Goal: Task Accomplishment & Management: Manage account settings

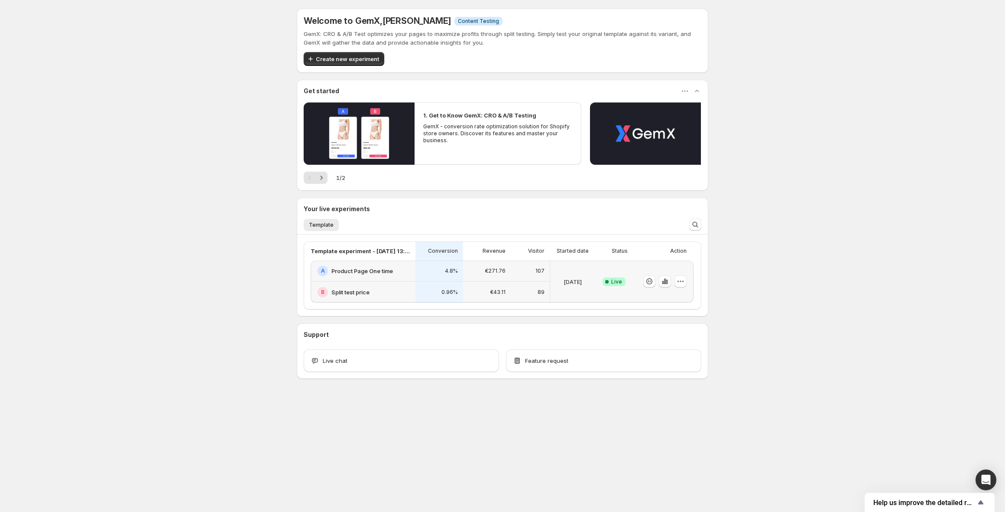
click at [476, 279] on div "€271.76" at bounding box center [487, 270] width 48 height 21
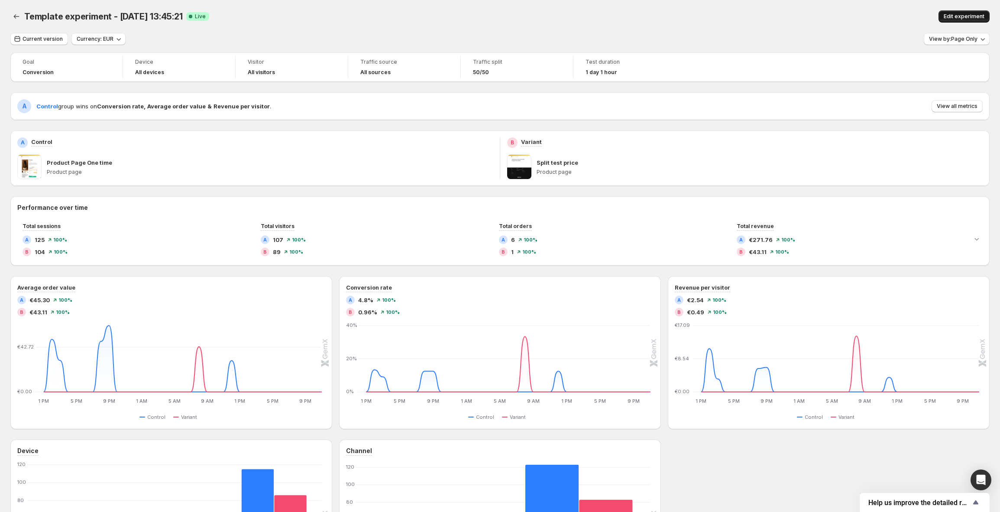
click at [977, 16] on span "Edit experiment" at bounding box center [964, 16] width 41 height 7
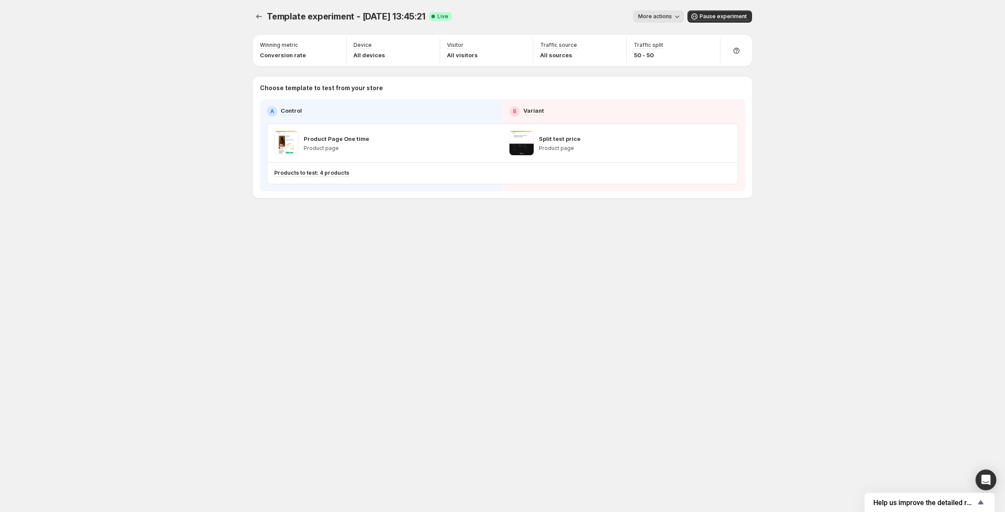
click at [676, 18] on icon "button" at bounding box center [677, 16] width 9 height 9
click at [671, 65] on span "End experiment" at bounding box center [674, 64] width 42 height 7
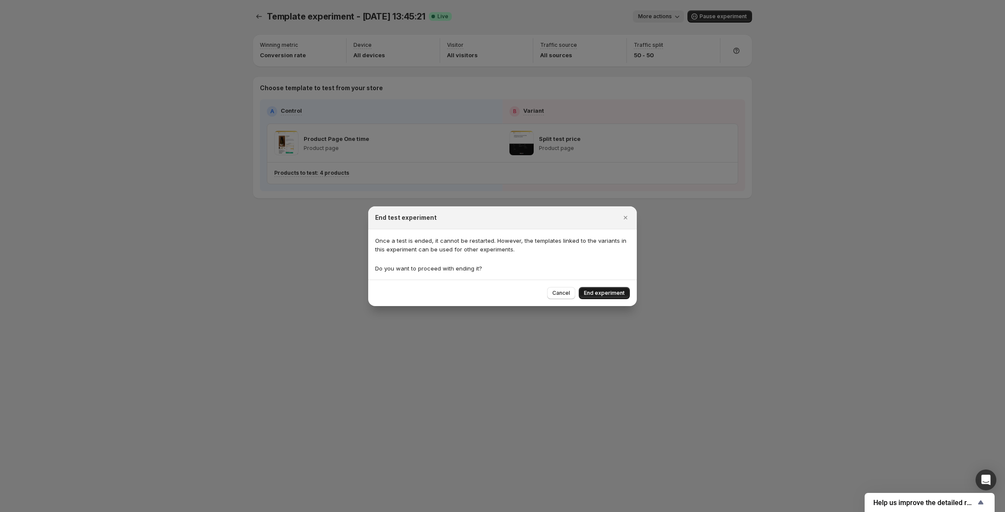
click at [593, 288] on button "End experiment" at bounding box center [604, 293] width 51 height 12
